Goal: Transaction & Acquisition: Purchase product/service

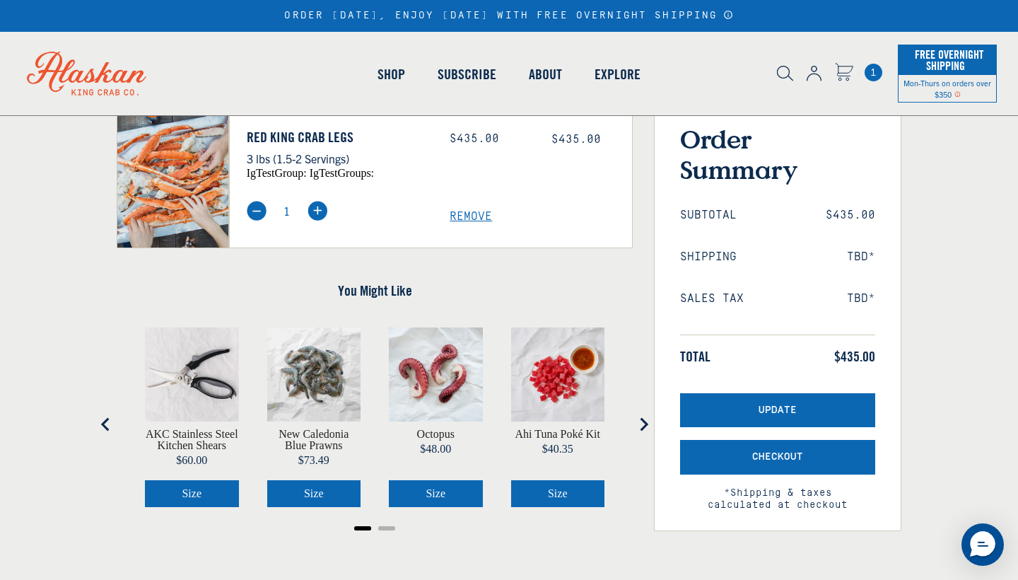
scroll to position [132, 0]
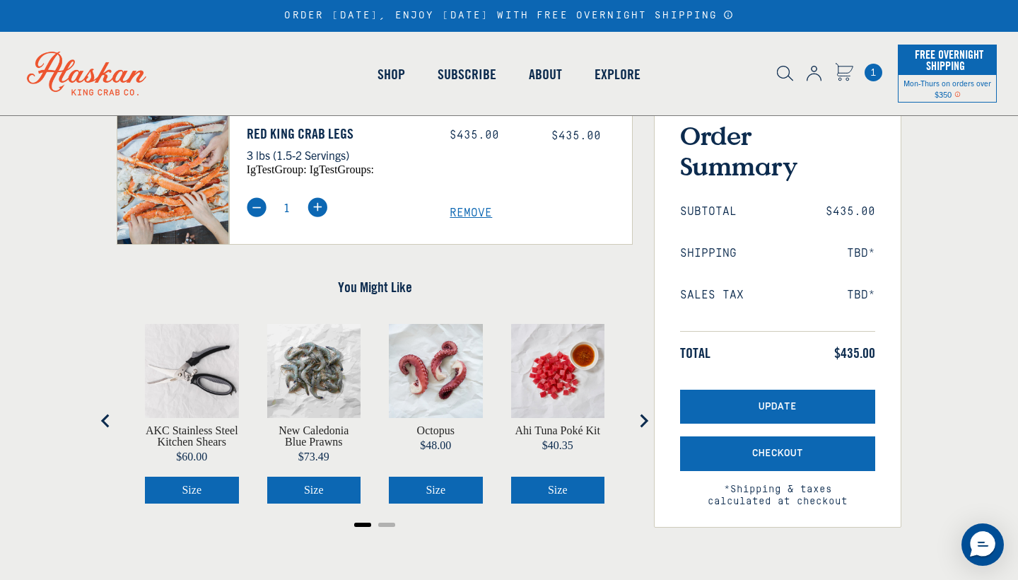
click at [257, 217] on img at bounding box center [257, 207] width 20 height 20
click at [462, 220] on span "Remove" at bounding box center [541, 212] width 182 height 13
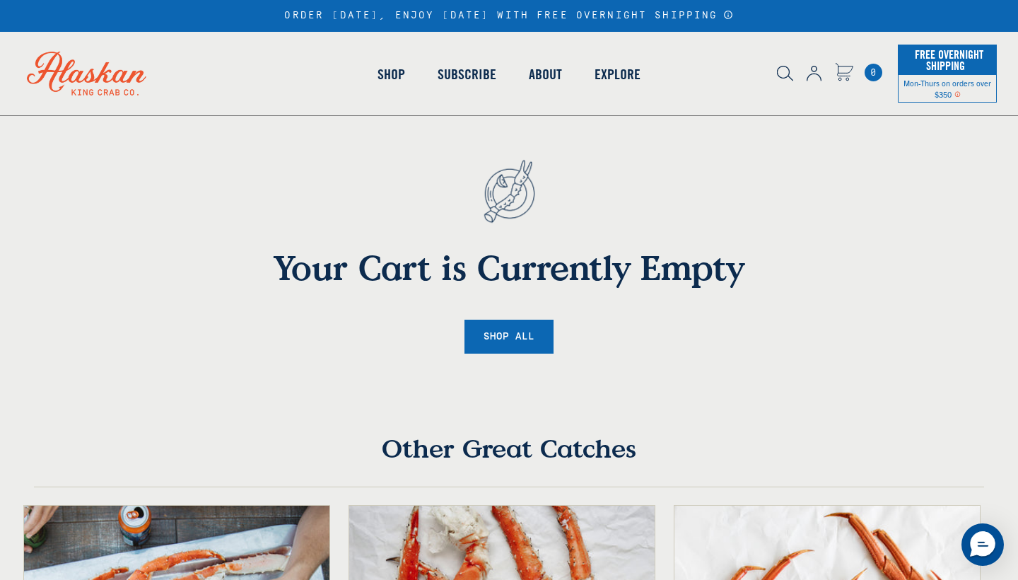
scroll to position [189, 0]
